Goal: Transaction & Acquisition: Book appointment/travel/reservation

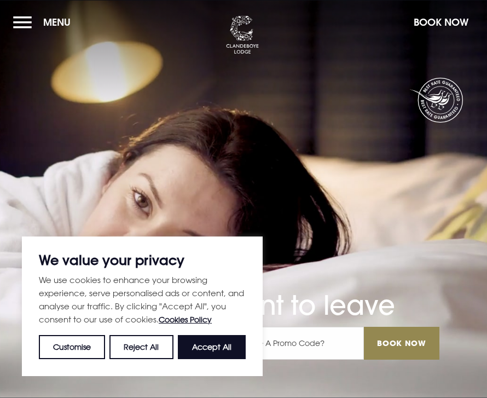
click at [230, 346] on button "Accept All" at bounding box center [212, 347] width 68 height 24
checkbox input "true"
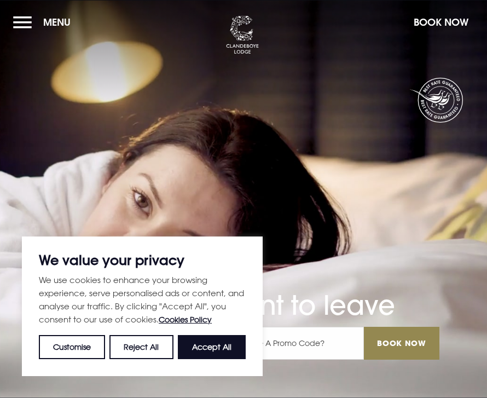
checkbox input "true"
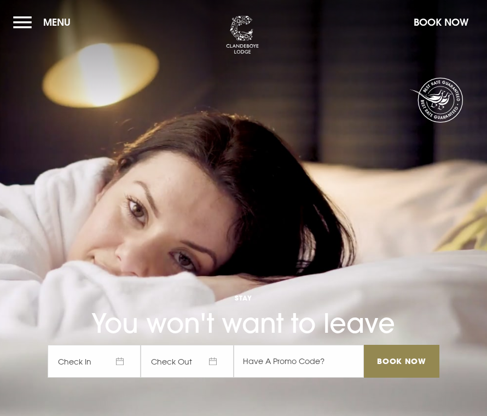
click at [63, 26] on span "Menu" at bounding box center [56, 22] width 27 height 13
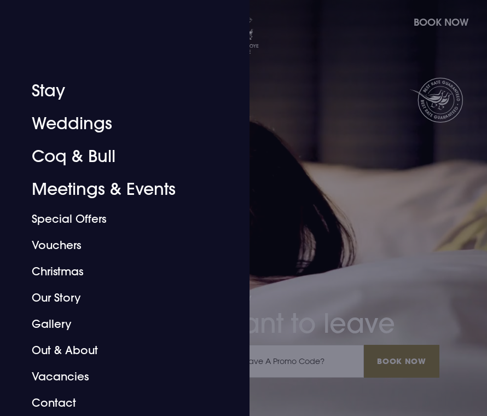
scroll to position [187, 0]
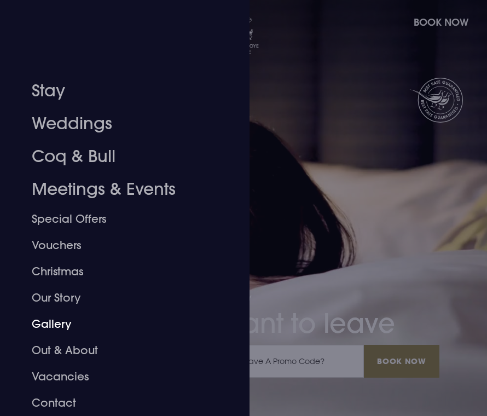
click at [68, 325] on link "Gallery" at bounding box center [118, 324] width 173 height 26
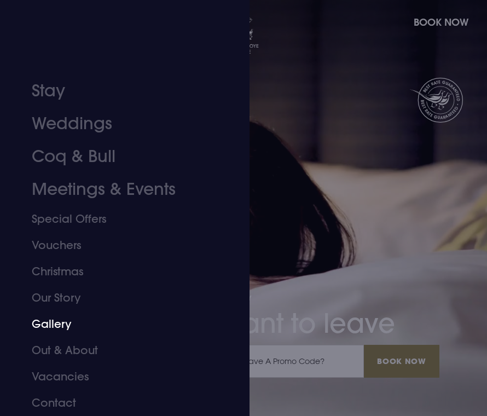
click at [44, 324] on link "Gallery" at bounding box center [118, 324] width 173 height 26
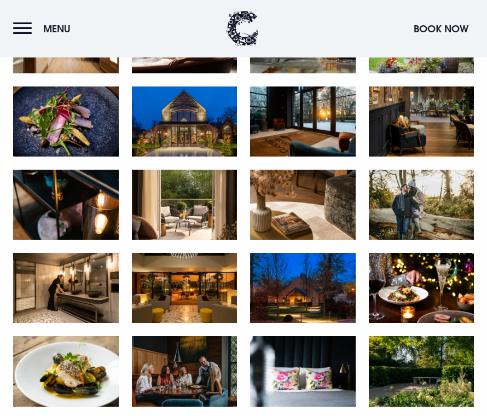
scroll to position [870, 0]
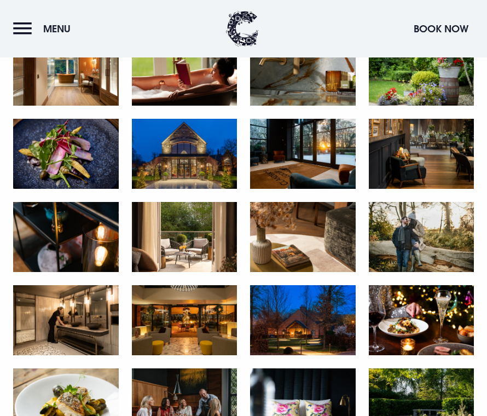
click at [68, 319] on img at bounding box center [66, 320] width 106 height 70
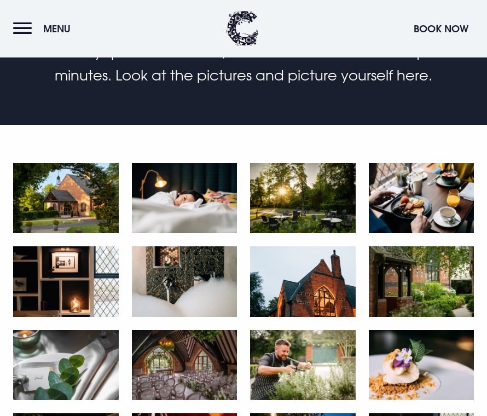
scroll to position [326, 0]
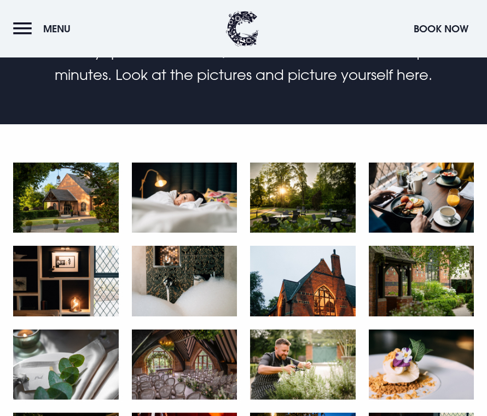
click at [211, 307] on img at bounding box center [185, 281] width 106 height 70
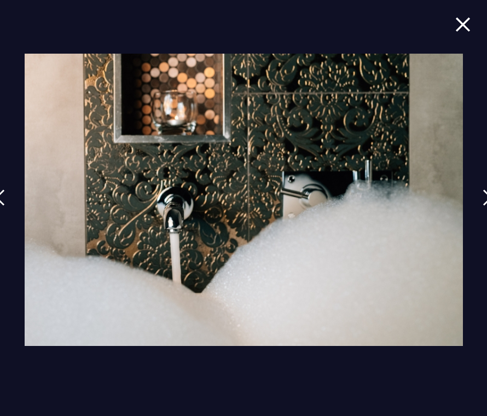
click at [483, 206] on img at bounding box center [487, 197] width 10 height 16
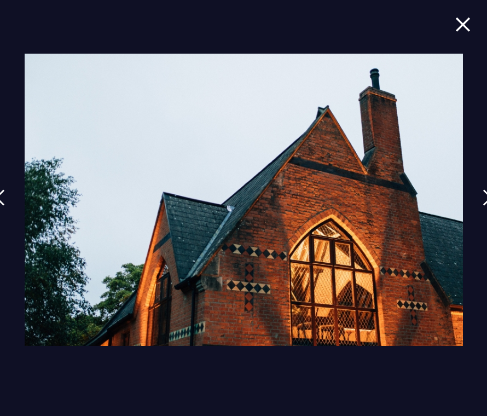
click at [482, 206] on img at bounding box center [487, 197] width 10 height 16
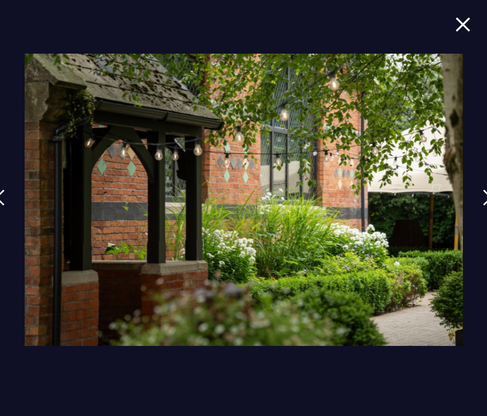
click at [486, 206] on img at bounding box center [487, 197] width 10 height 16
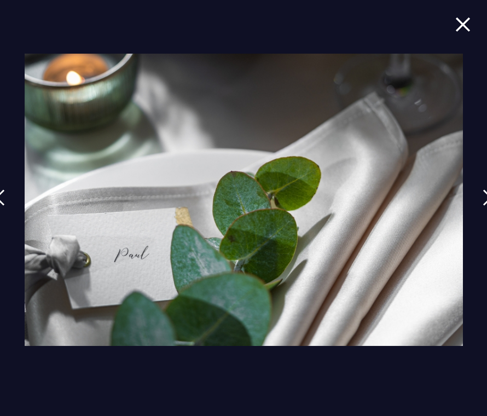
click at [485, 206] on img at bounding box center [487, 197] width 10 height 16
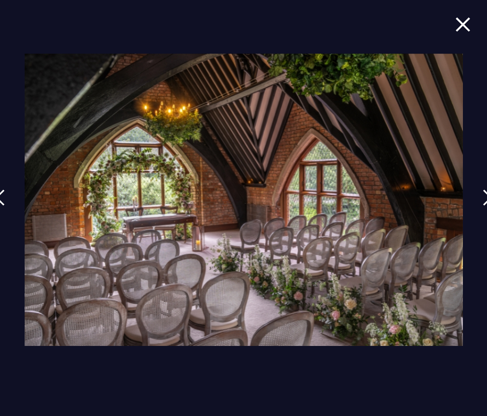
click at [482, 206] on img at bounding box center [487, 197] width 10 height 16
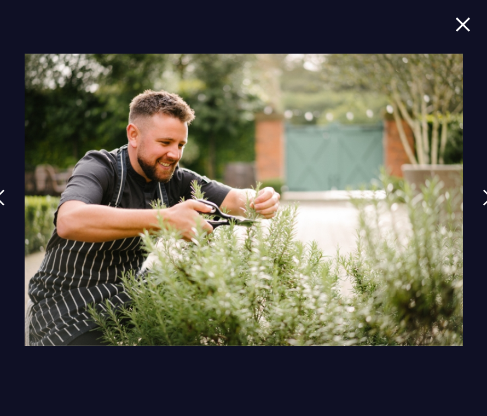
click at [486, 206] on img at bounding box center [487, 197] width 10 height 16
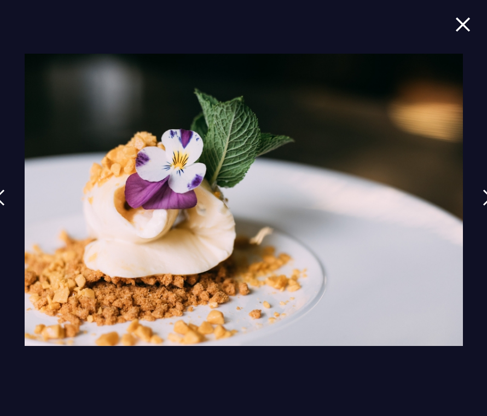
click at [485, 206] on img at bounding box center [487, 197] width 10 height 16
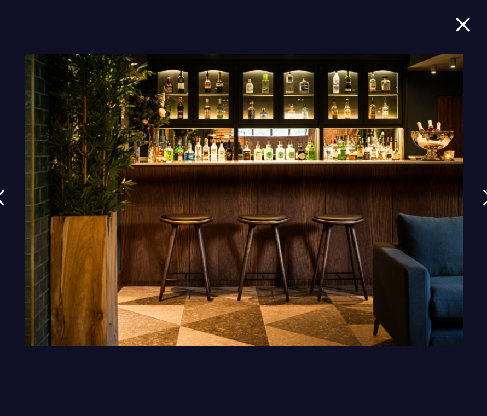
click at [474, 216] on link at bounding box center [487, 205] width 27 height 50
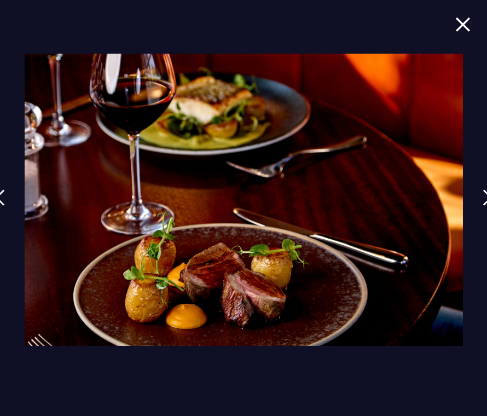
click at [482, 215] on link at bounding box center [487, 205] width 27 height 50
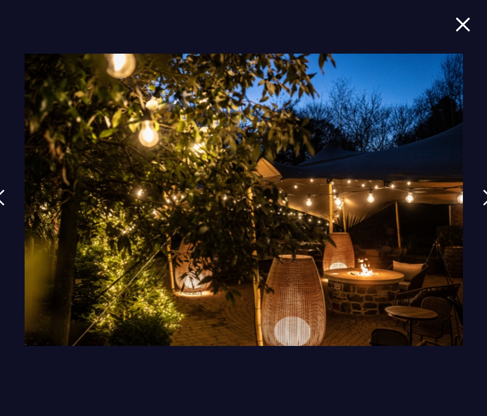
click at [481, 217] on link at bounding box center [487, 205] width 27 height 50
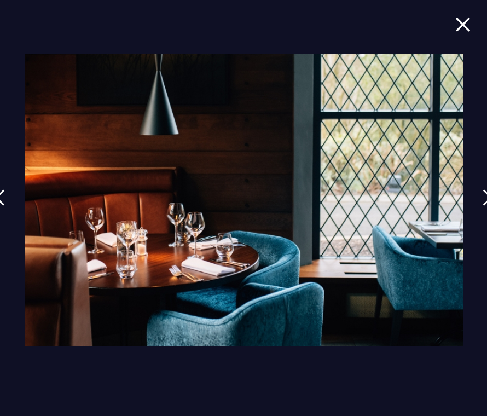
click at [485, 206] on img at bounding box center [487, 197] width 10 height 16
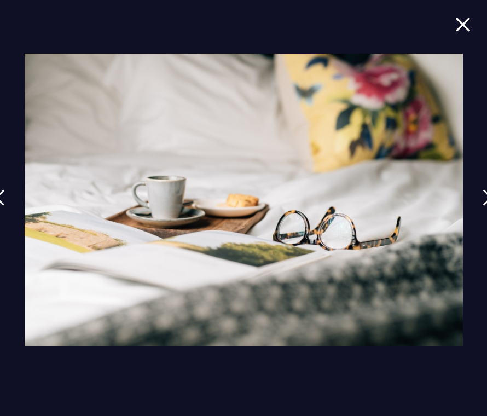
click at [485, 206] on img at bounding box center [487, 197] width 10 height 16
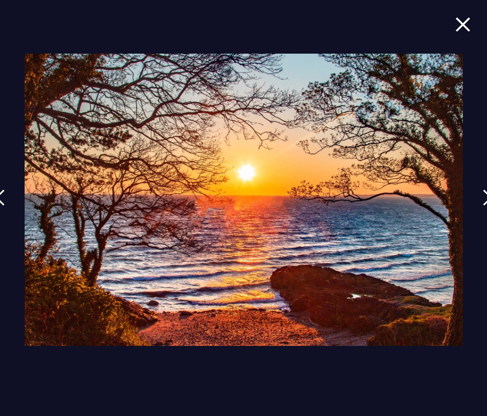
click at [482, 206] on img at bounding box center [487, 197] width 10 height 16
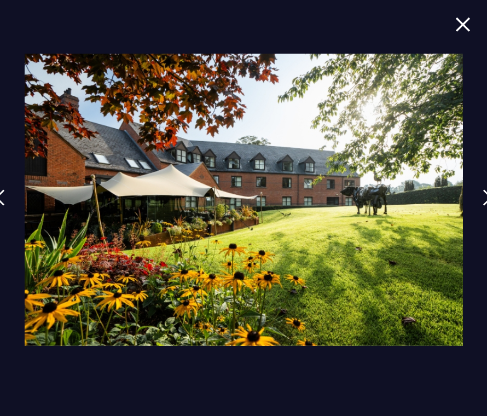
click at [482, 215] on link at bounding box center [487, 205] width 27 height 50
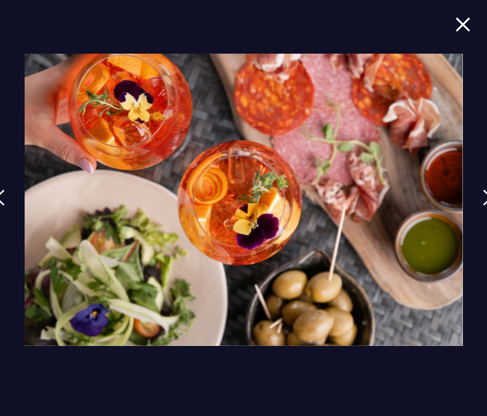
click at [481, 215] on link at bounding box center [487, 205] width 27 height 50
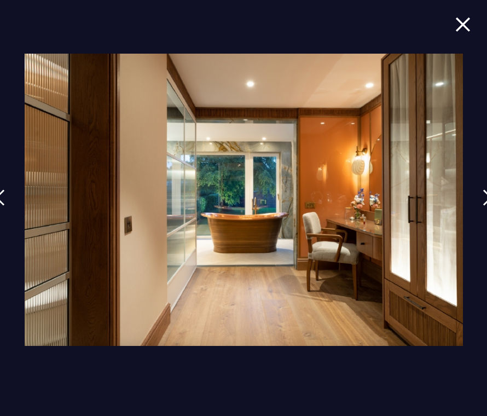
click at [485, 217] on link at bounding box center [487, 205] width 27 height 50
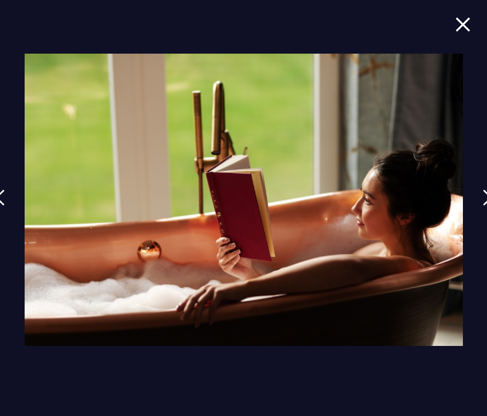
click at [482, 206] on img at bounding box center [487, 197] width 10 height 16
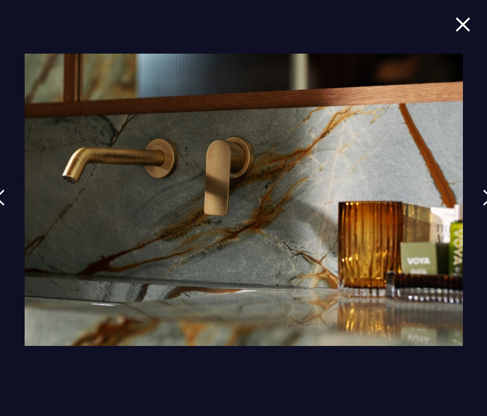
click at [482, 206] on img at bounding box center [487, 197] width 10 height 16
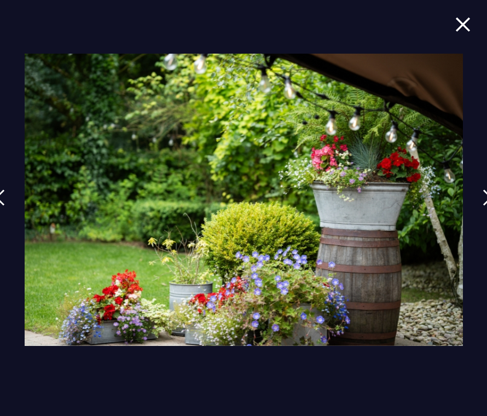
click at [483, 217] on link at bounding box center [487, 205] width 27 height 50
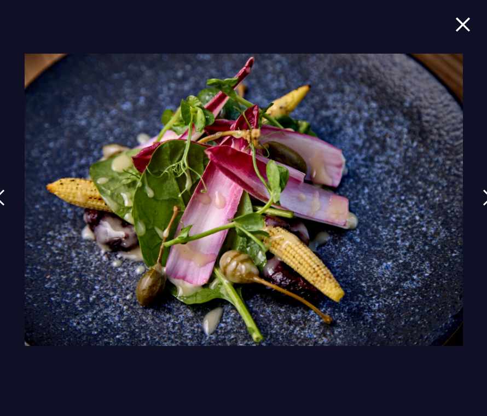
click at [483, 217] on link at bounding box center [487, 205] width 27 height 50
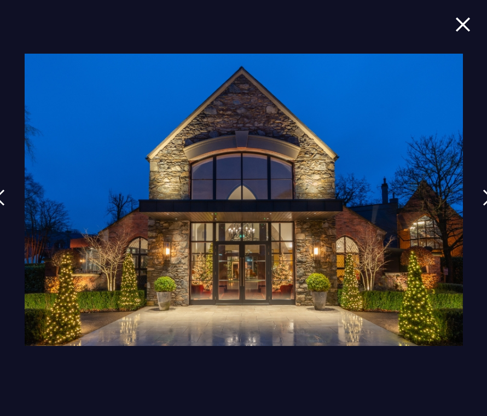
click at [482, 217] on link at bounding box center [487, 205] width 27 height 50
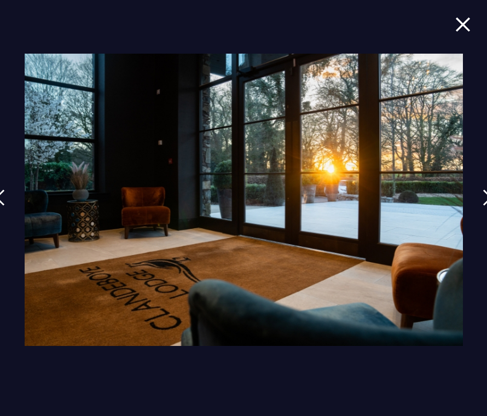
click at [479, 217] on link at bounding box center [487, 205] width 27 height 50
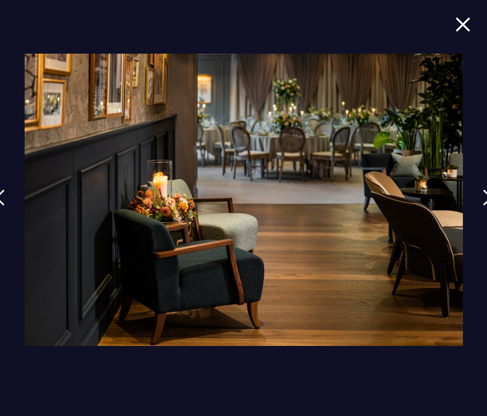
click at [483, 217] on link at bounding box center [487, 205] width 27 height 50
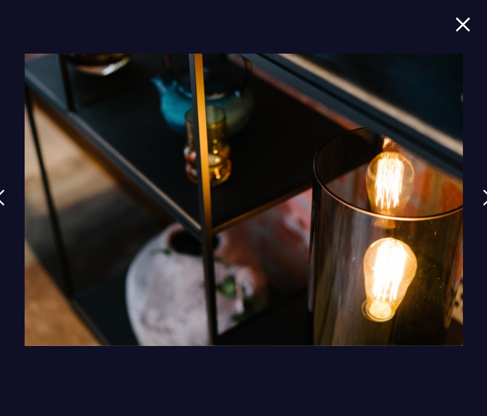
click at [480, 217] on link at bounding box center [487, 205] width 27 height 50
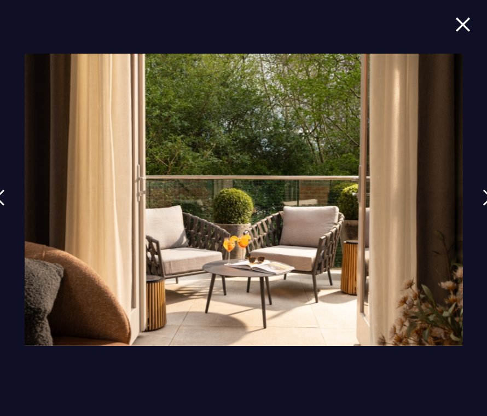
click at [480, 217] on link at bounding box center [487, 205] width 27 height 50
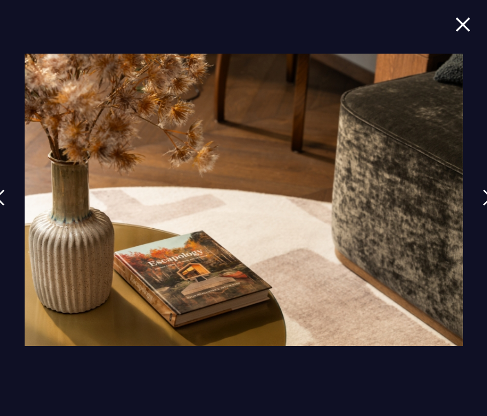
click at [480, 218] on link at bounding box center [487, 205] width 27 height 50
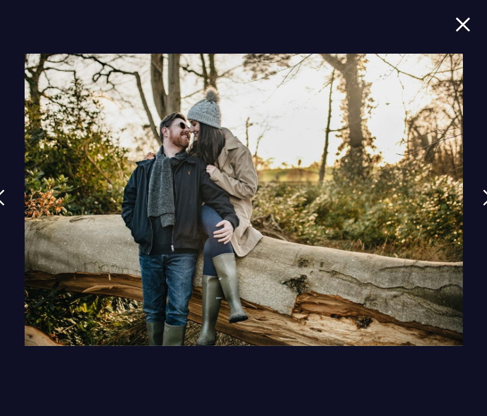
click at [482, 217] on link at bounding box center [487, 205] width 27 height 50
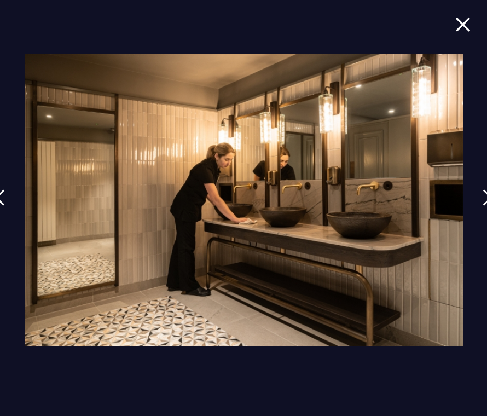
click at [482, 217] on link at bounding box center [487, 205] width 27 height 50
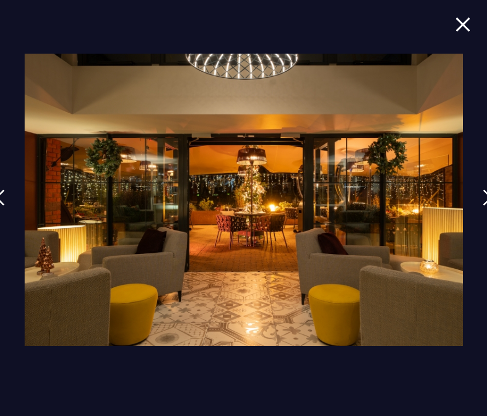
click at [481, 218] on link at bounding box center [487, 205] width 27 height 50
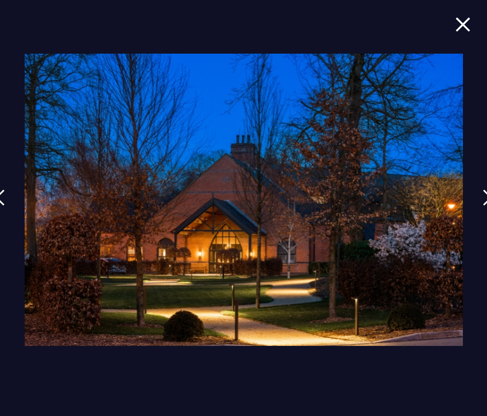
click at [483, 217] on link at bounding box center [487, 205] width 27 height 50
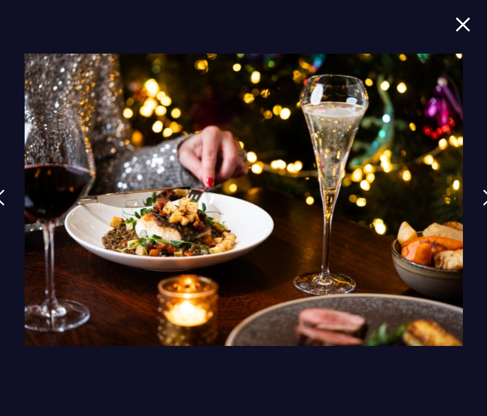
click at [481, 217] on link at bounding box center [487, 205] width 27 height 50
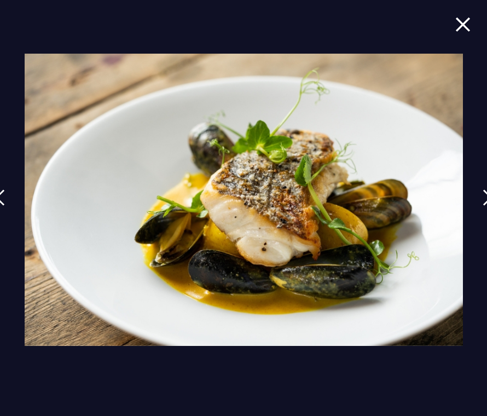
click at [479, 218] on link at bounding box center [487, 205] width 27 height 50
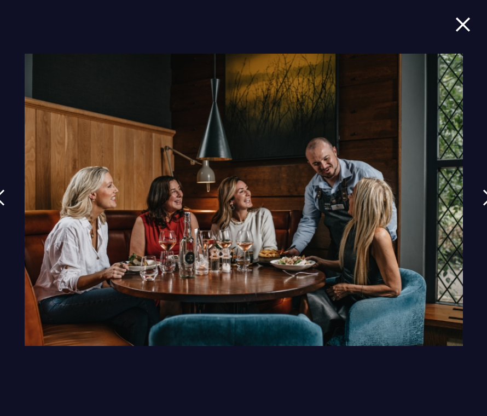
click at [479, 218] on link at bounding box center [487, 205] width 27 height 50
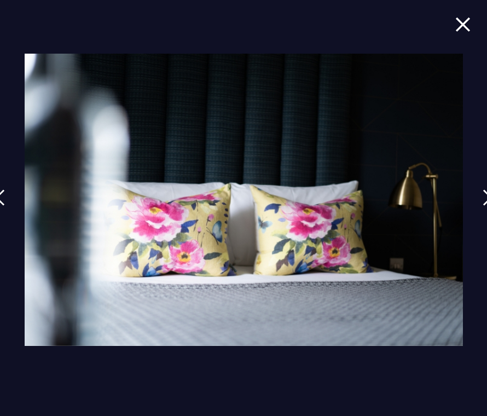
click at [481, 218] on link at bounding box center [487, 205] width 27 height 50
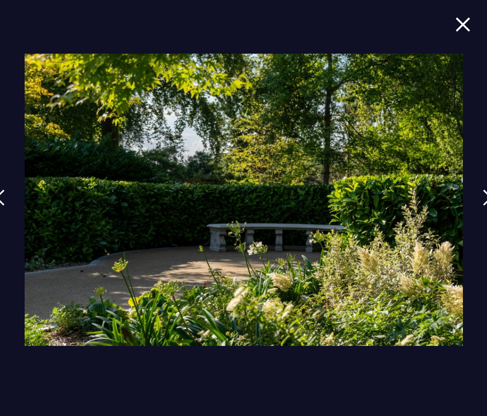
click at [482, 218] on link at bounding box center [487, 205] width 27 height 50
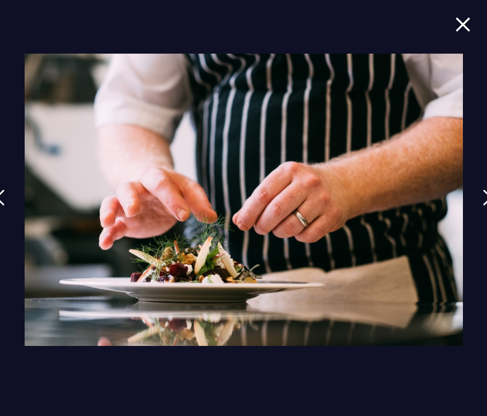
click at [484, 217] on link at bounding box center [487, 205] width 27 height 50
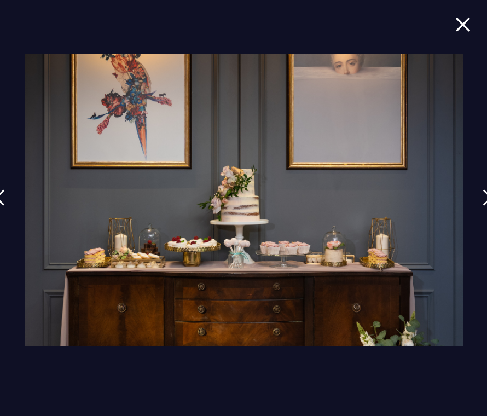
click at [482, 218] on link at bounding box center [487, 205] width 27 height 50
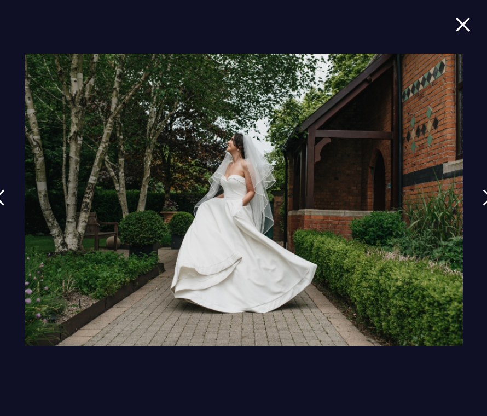
click at [481, 218] on link at bounding box center [487, 205] width 27 height 50
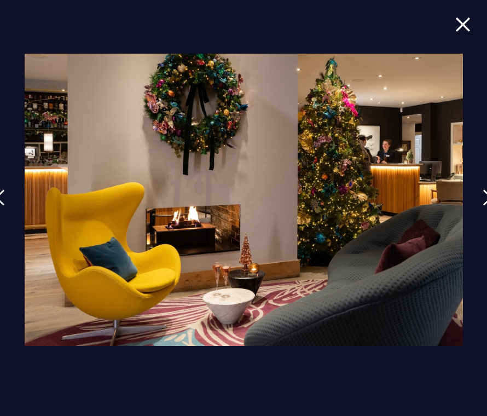
click at [482, 217] on link at bounding box center [487, 205] width 27 height 50
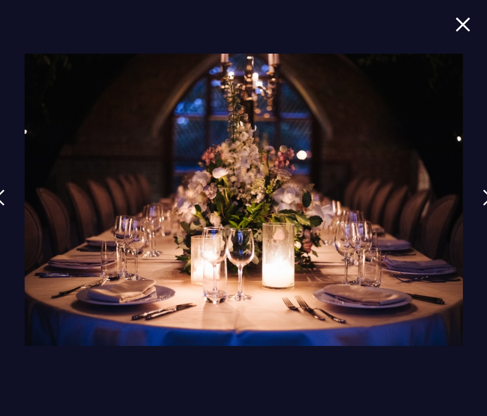
click at [482, 217] on link at bounding box center [487, 205] width 27 height 50
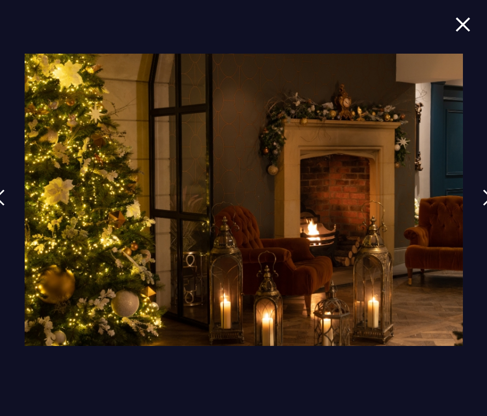
click at [480, 218] on link at bounding box center [487, 205] width 27 height 50
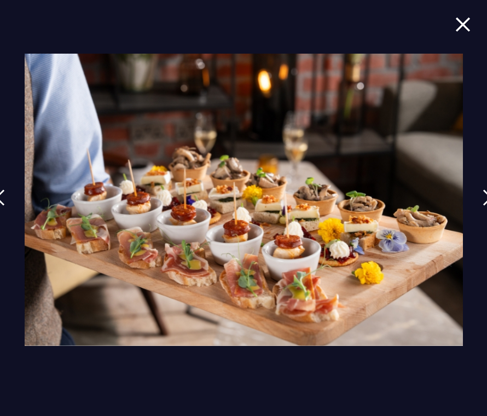
click at [482, 217] on link at bounding box center [487, 205] width 27 height 50
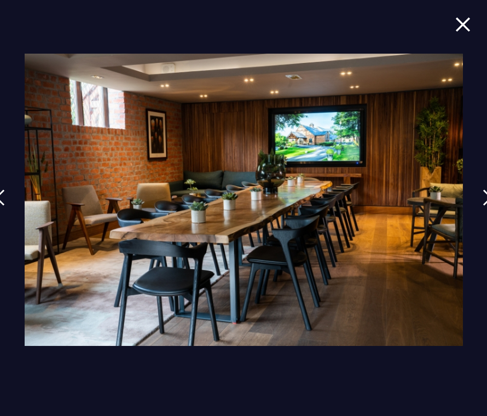
click at [483, 217] on link at bounding box center [487, 205] width 27 height 50
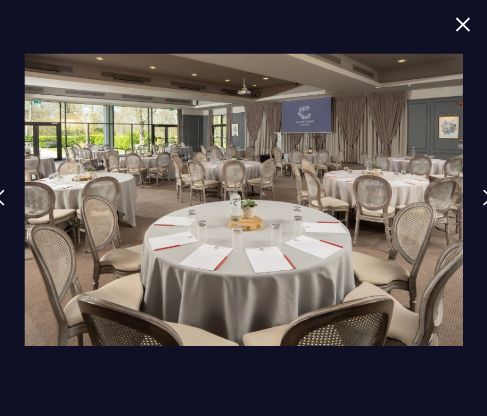
click at [482, 206] on img at bounding box center [487, 197] width 10 height 16
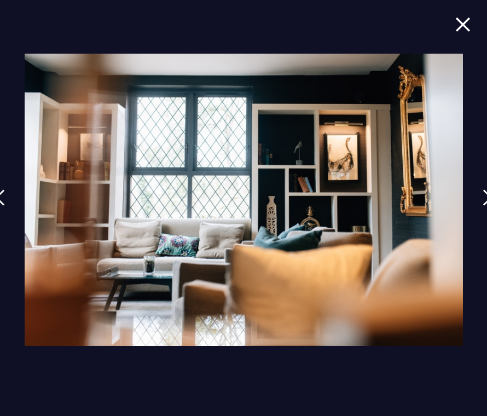
click at [485, 217] on link at bounding box center [487, 205] width 27 height 50
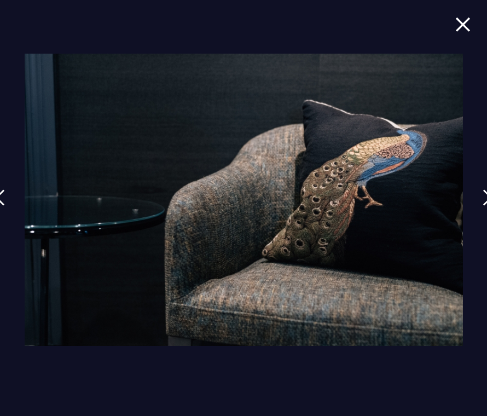
click at [482, 218] on link at bounding box center [487, 205] width 27 height 50
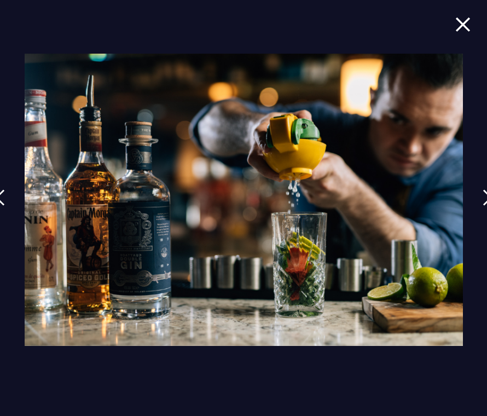
click at [484, 217] on link at bounding box center [487, 205] width 27 height 50
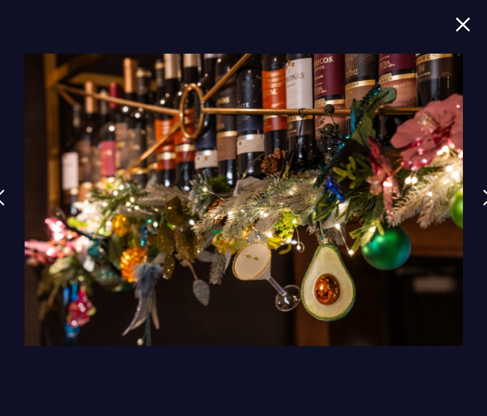
click at [483, 217] on link at bounding box center [487, 205] width 27 height 50
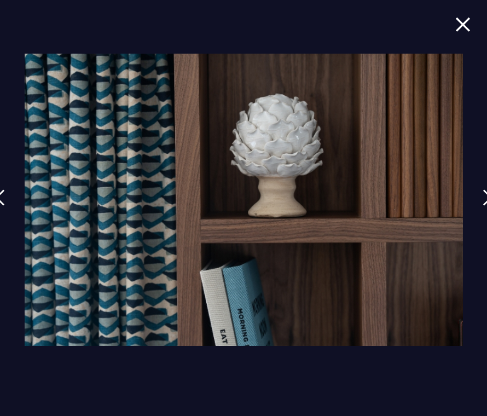
click at [482, 217] on link at bounding box center [487, 205] width 27 height 50
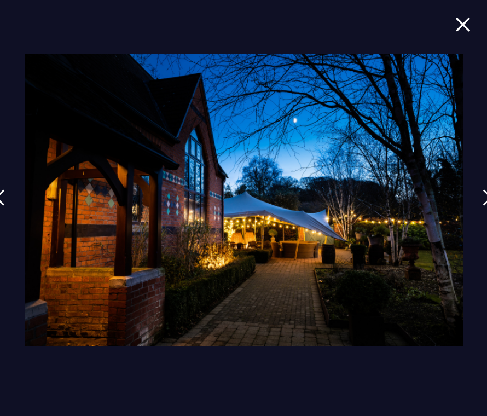
click at [484, 217] on link at bounding box center [487, 205] width 27 height 50
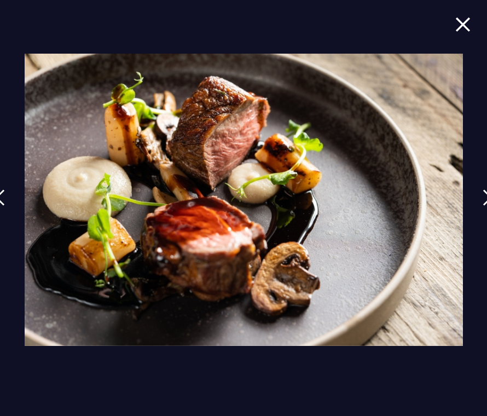
click at [483, 216] on link at bounding box center [487, 205] width 27 height 50
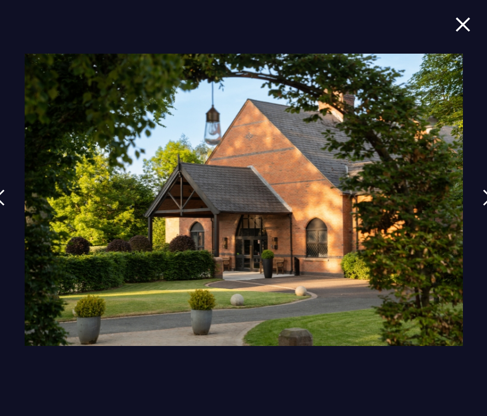
click at [482, 217] on link at bounding box center [487, 205] width 27 height 50
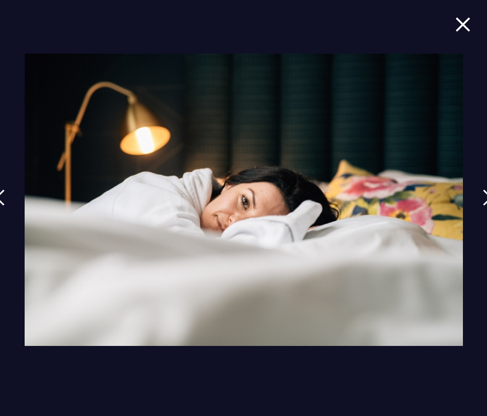
click at [482, 217] on link at bounding box center [487, 205] width 27 height 50
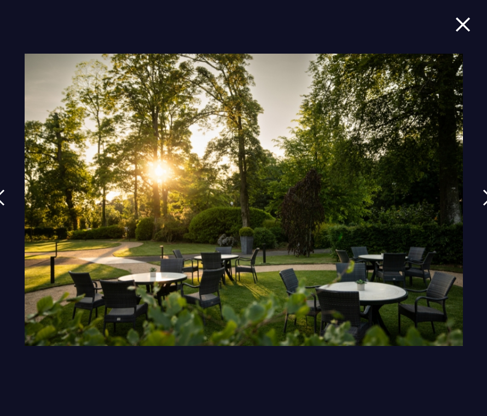
click at [482, 217] on link at bounding box center [487, 205] width 27 height 50
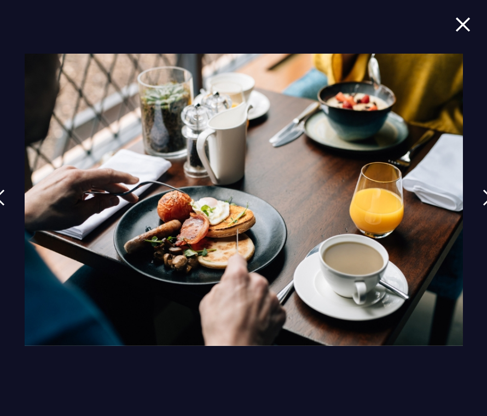
click at [480, 218] on link at bounding box center [487, 205] width 27 height 50
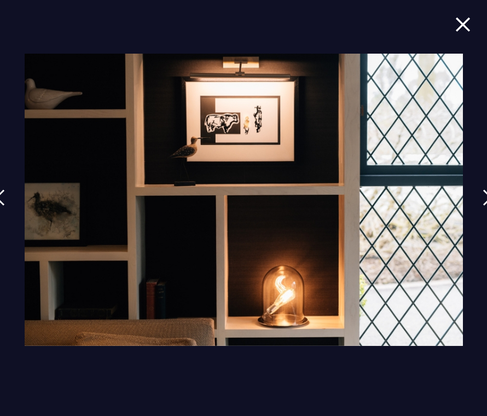
click at [481, 217] on link at bounding box center [487, 205] width 27 height 50
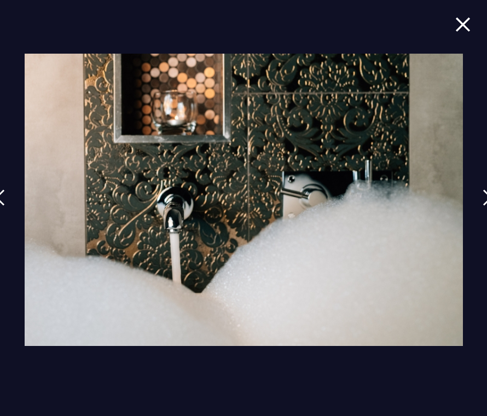
click at [482, 217] on link at bounding box center [487, 205] width 27 height 50
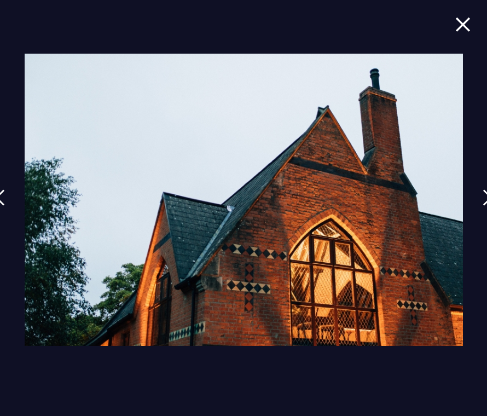
click at [456, 30] on img at bounding box center [462, 24] width 15 height 15
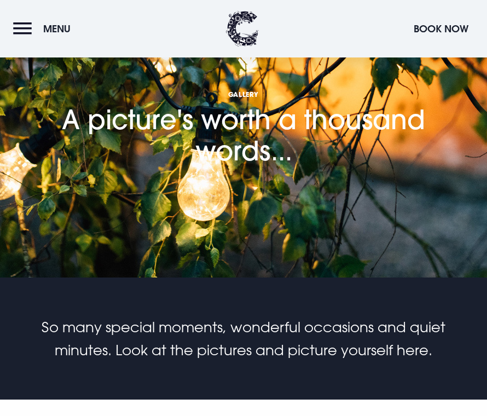
scroll to position [0, 0]
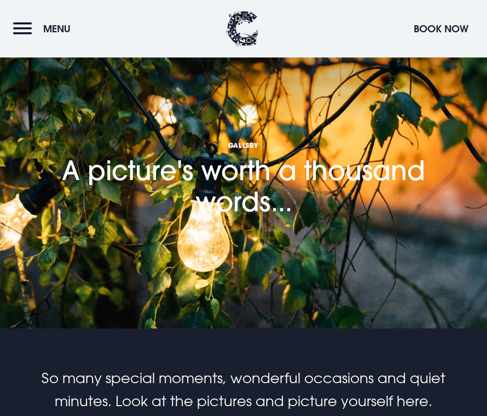
click at [19, 36] on button "Menu" at bounding box center [44, 29] width 63 height 24
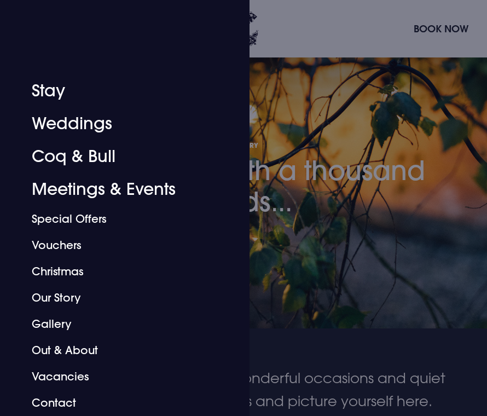
scroll to position [187, 0]
click at [42, 87] on link "Stay" at bounding box center [118, 90] width 173 height 33
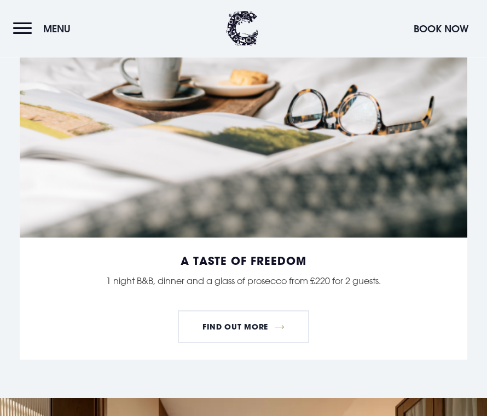
scroll to position [1349, 0]
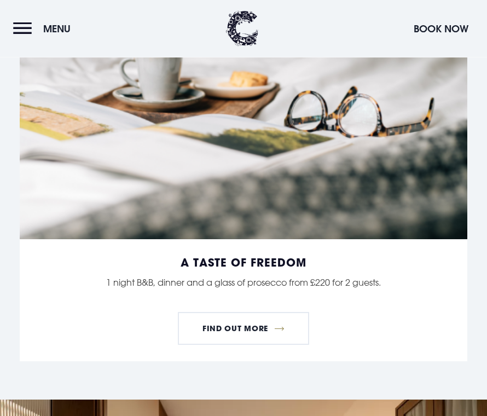
click at [272, 345] on link "Find Out More" at bounding box center [244, 328] width 132 height 33
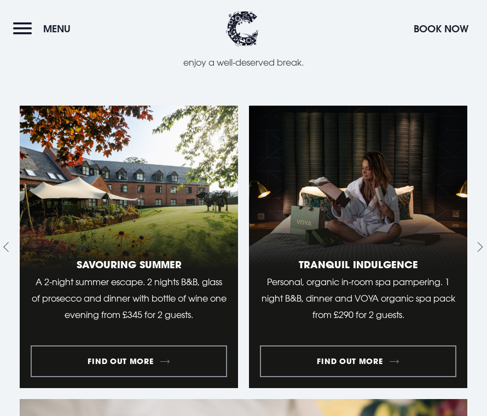
scroll to position [918, 0]
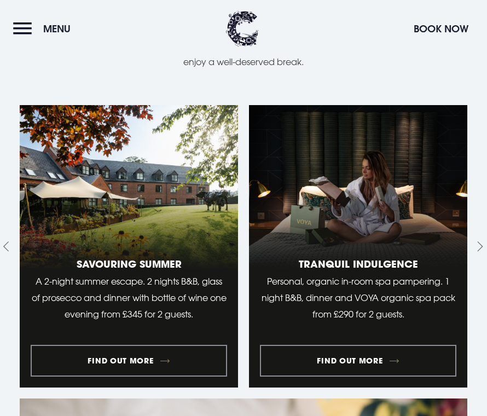
click at [382, 382] on link "2 of 10" at bounding box center [358, 246] width 218 height 282
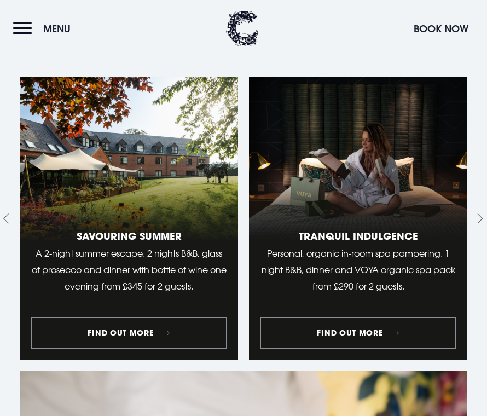
scroll to position [978, 0]
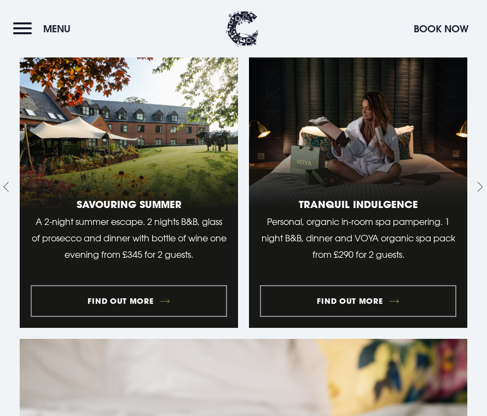
click at [95, 308] on link "1 of 10" at bounding box center [129, 186] width 218 height 282
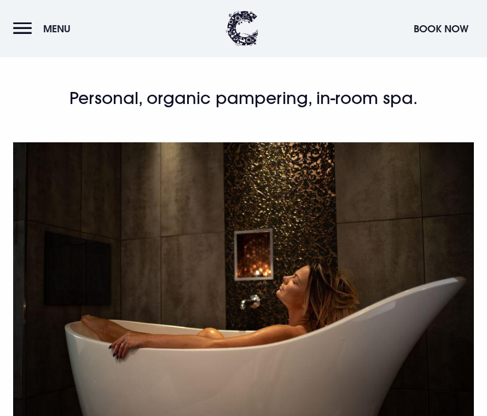
scroll to position [265, 0]
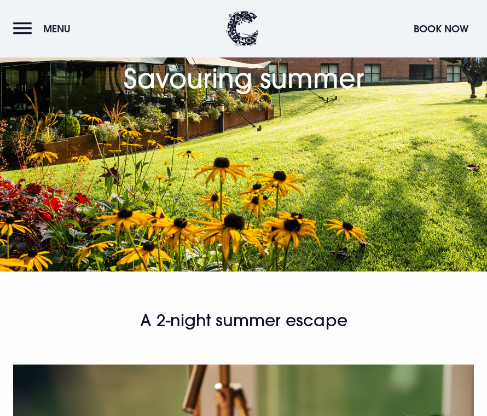
scroll to position [57, 0]
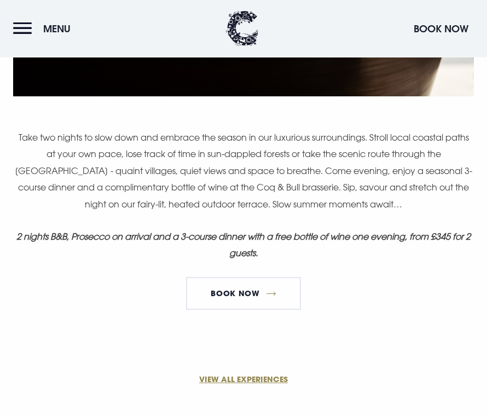
scroll to position [642, 0]
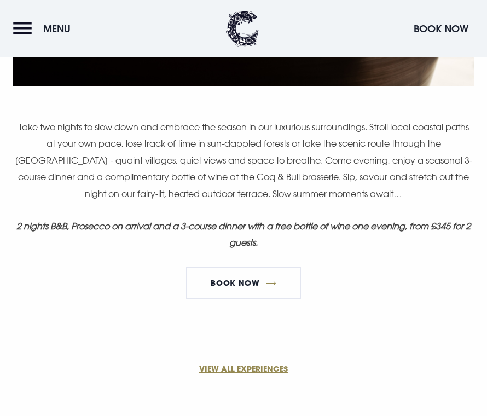
click at [218, 371] on link "VIEW ALL EXPERIENCES" at bounding box center [243, 368] width 460 height 11
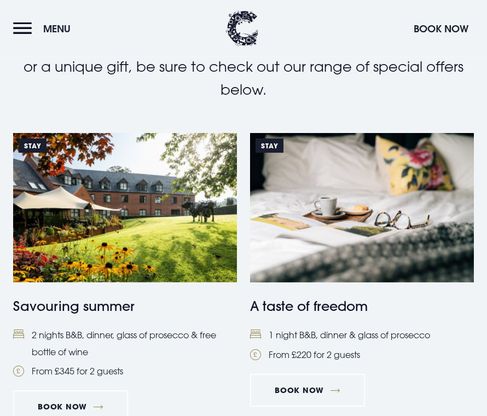
scroll to position [381, 0]
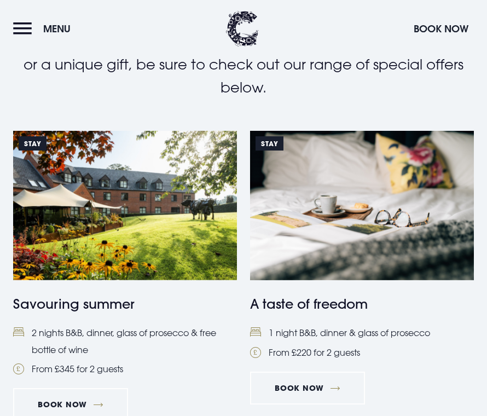
click at [291, 371] on link "Book Now" at bounding box center [307, 387] width 115 height 33
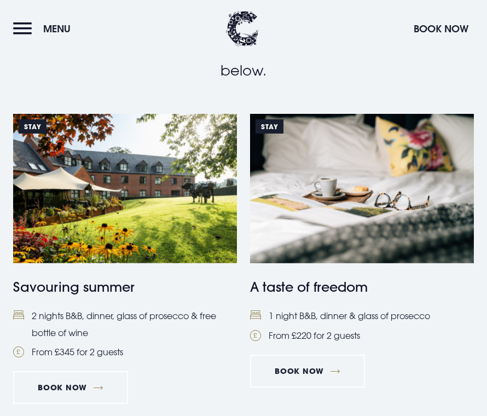
click at [83, 277] on h4 "Savouring summer" at bounding box center [125, 287] width 224 height 20
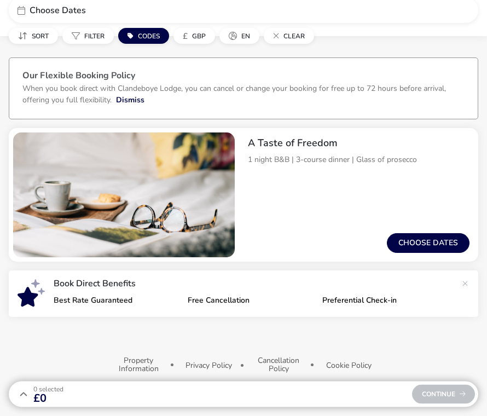
scroll to position [6, 0]
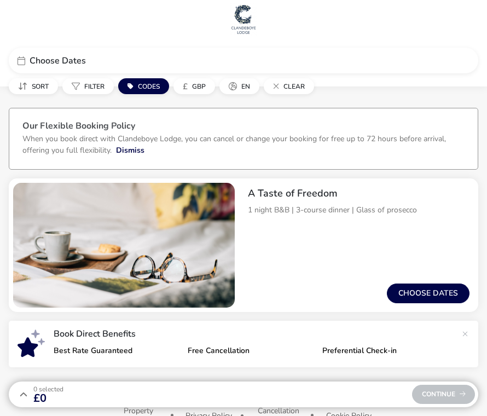
click at [409, 290] on button "Choose dates" at bounding box center [428, 293] width 83 height 20
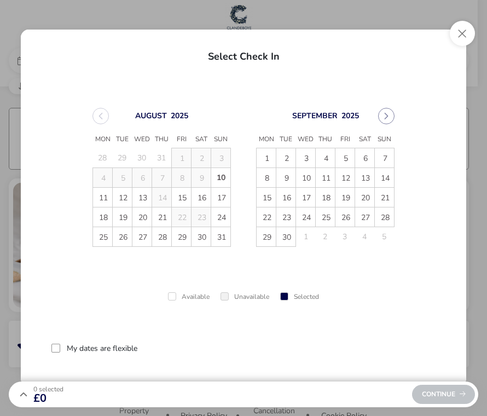
click at [126, 199] on span "12" at bounding box center [122, 197] width 19 height 19
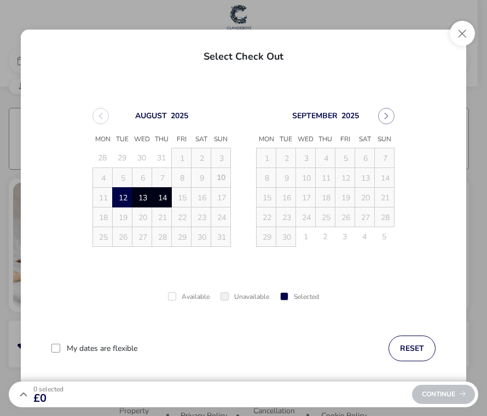
click at [165, 195] on span "14" at bounding box center [162, 197] width 19 height 19
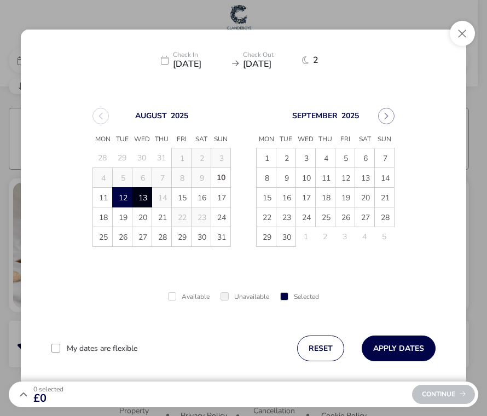
click at [387, 352] on button "Apply Dates" at bounding box center [398, 348] width 74 height 26
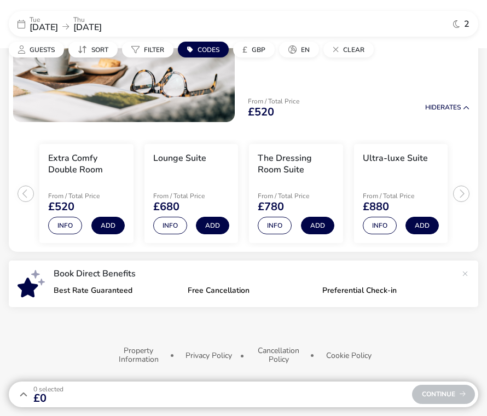
scroll to position [127, 0]
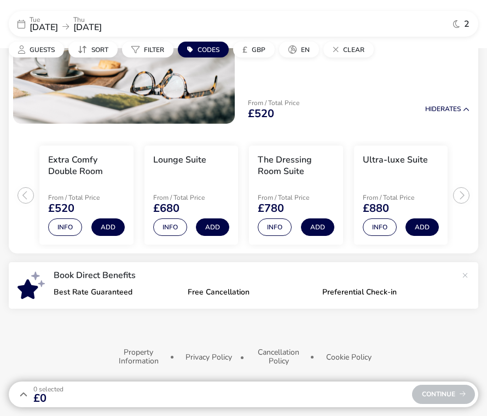
click at [56, 231] on button "Info" at bounding box center [65, 227] width 34 height 18
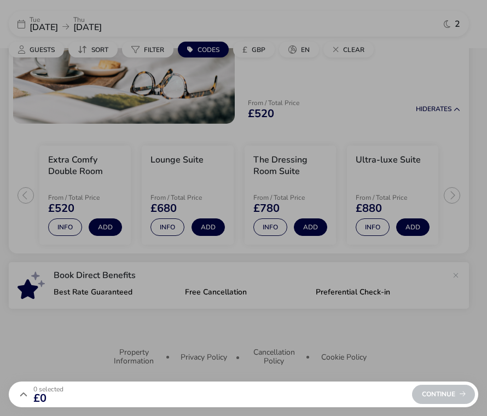
click at [131, 355] on div "Extra Comfy Double Room Details Facilities Occupancy Sometimes a bit of extra c…" at bounding box center [243, 208] width 487 height 416
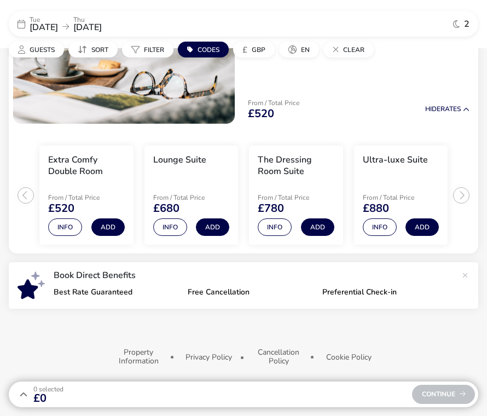
click at [157, 197] on p "From / Total Price" at bounding box center [191, 197] width 77 height 7
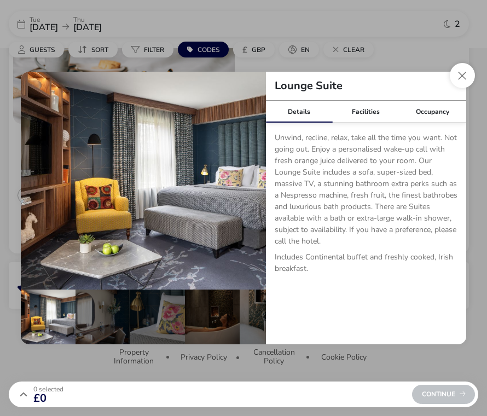
click at [466, 73] on button "Close dialog" at bounding box center [462, 75] width 25 height 25
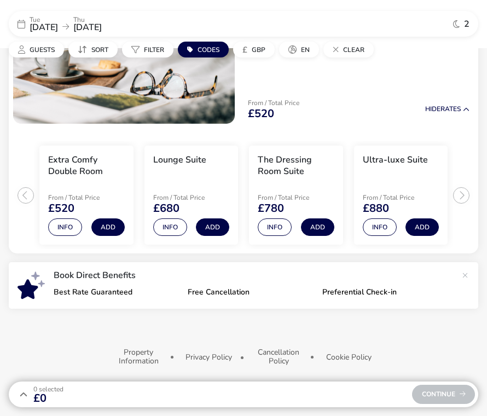
click at [312, 193] on li "The Dressing Room Suite From / Total Price £780 Info Add" at bounding box center [296, 195] width 94 height 100
click at [279, 227] on button "Info" at bounding box center [275, 227] width 34 height 18
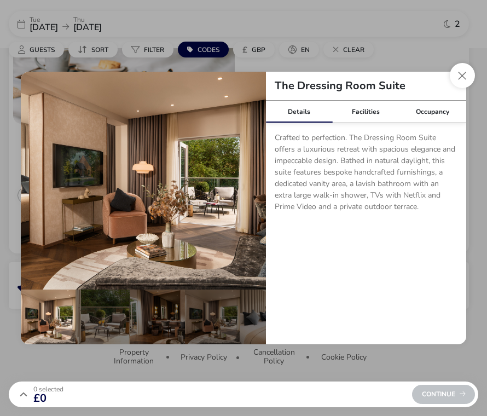
click at [463, 77] on button "Close dialog" at bounding box center [462, 75] width 25 height 25
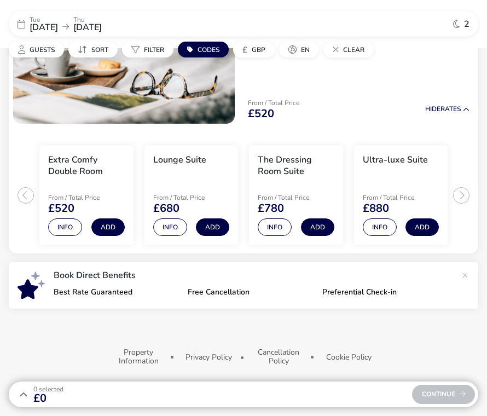
click at [388, 223] on button "Info" at bounding box center [380, 227] width 34 height 18
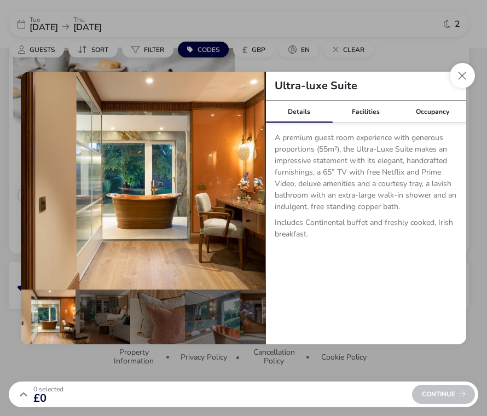
click at [463, 75] on button "Close dialog" at bounding box center [462, 75] width 25 height 25
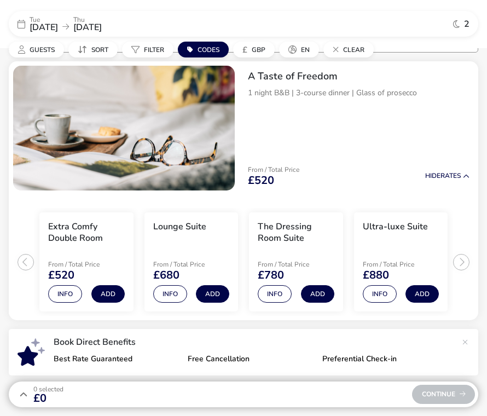
scroll to position [0, 0]
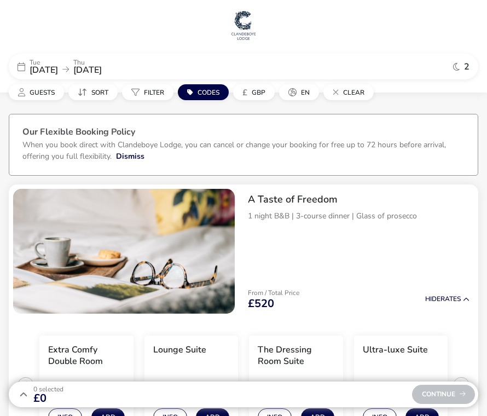
scroll to position [6, 0]
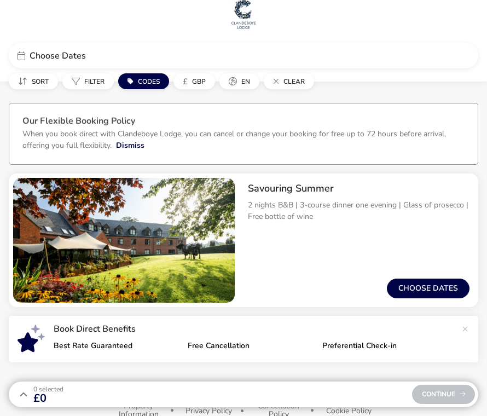
scroll to position [12, 0]
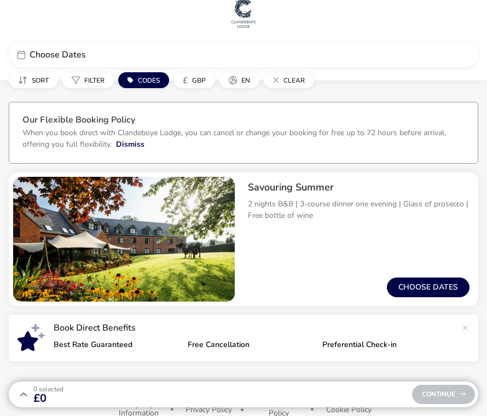
click at [409, 288] on button "Choose dates" at bounding box center [428, 287] width 83 height 20
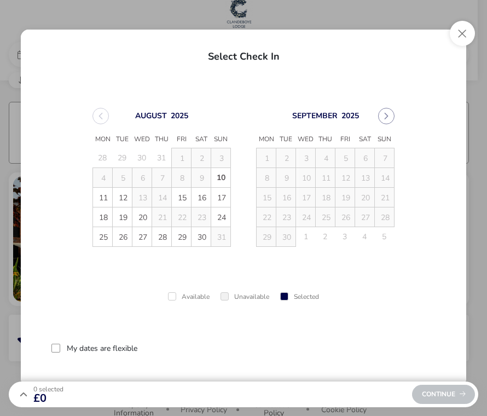
click at [125, 195] on span "12" at bounding box center [122, 197] width 19 height 19
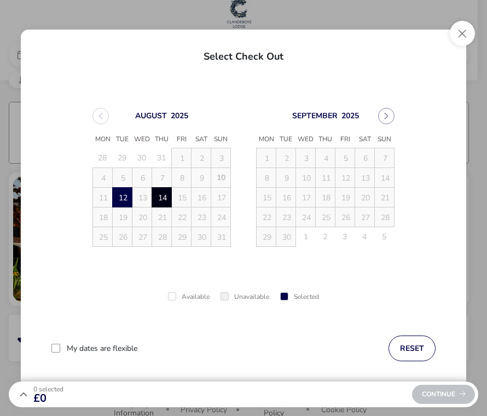
click at [162, 196] on span "14" at bounding box center [162, 197] width 19 height 19
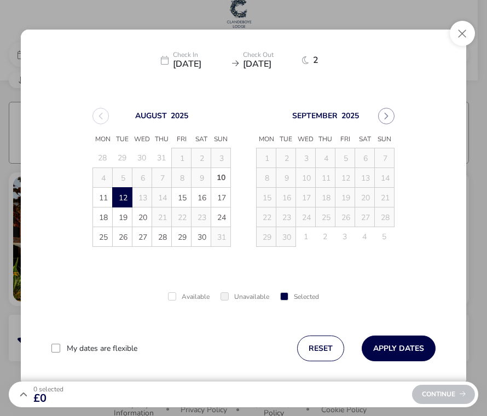
click at [164, 194] on td "14 14" at bounding box center [162, 198] width 20 height 20
click at [393, 345] on button "Apply Dates" at bounding box center [398, 348] width 74 height 26
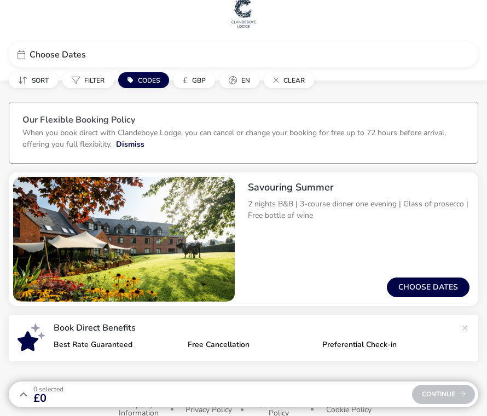
scroll to position [8, 0]
